Goal: Task Accomplishment & Management: Complete application form

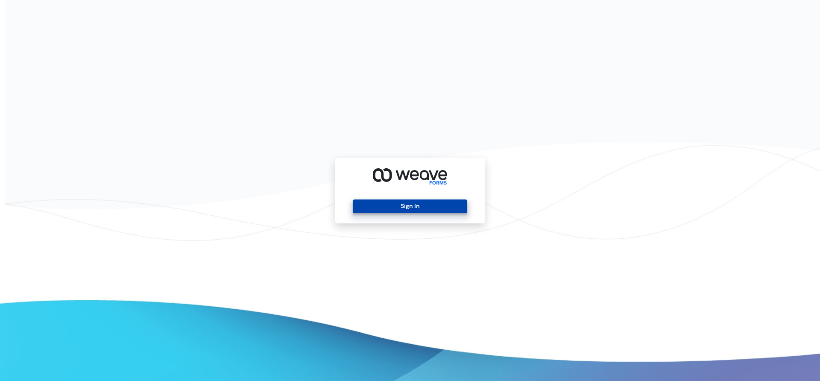
click at [388, 205] on button "Sign In" at bounding box center [410, 207] width 114 height 14
